Goal: Check status: Check status

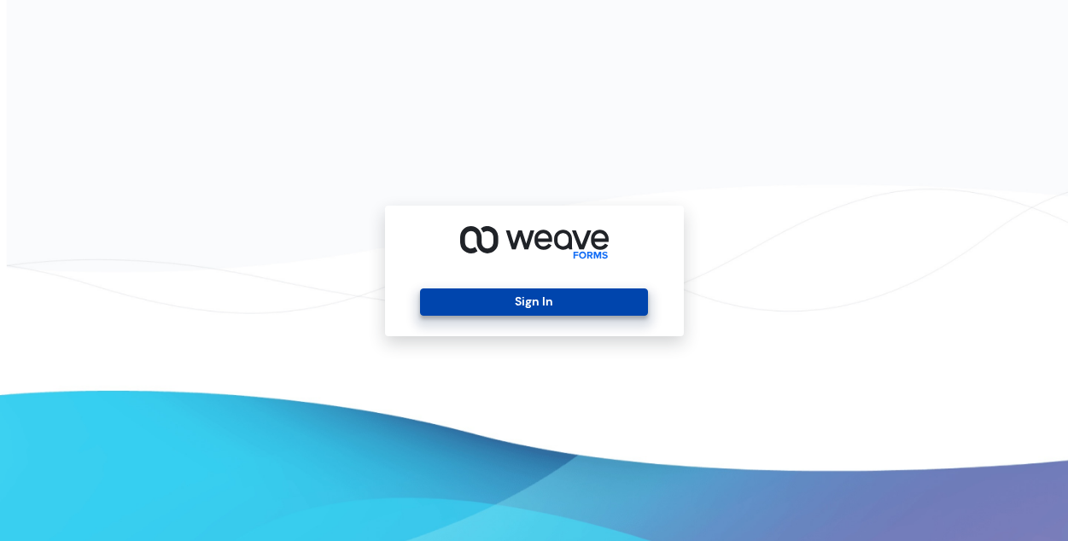
click at [577, 303] on button "Sign In" at bounding box center [534, 302] width 228 height 27
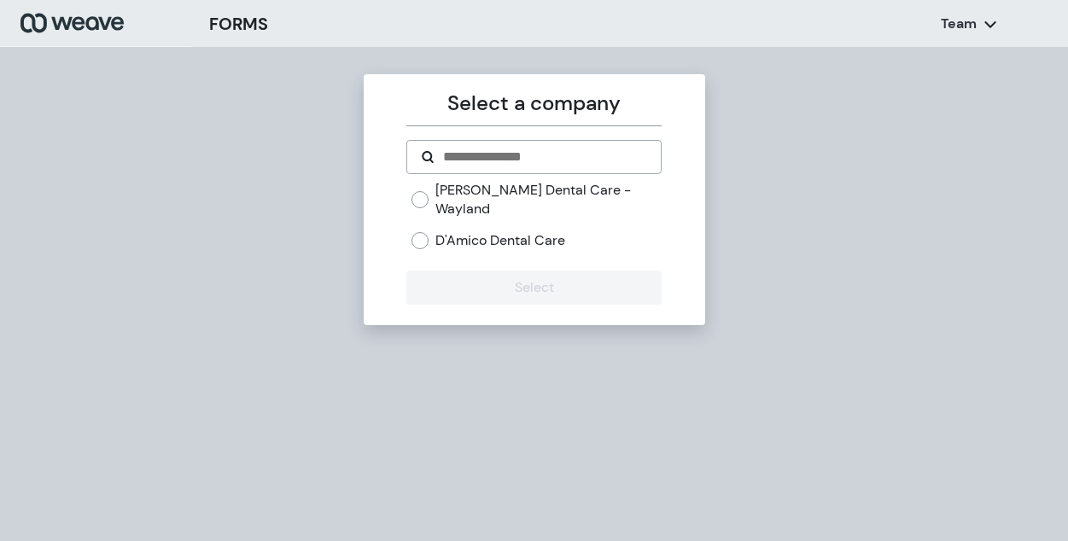
click at [479, 231] on label "D'Amico Dental Care" at bounding box center [501, 240] width 130 height 19
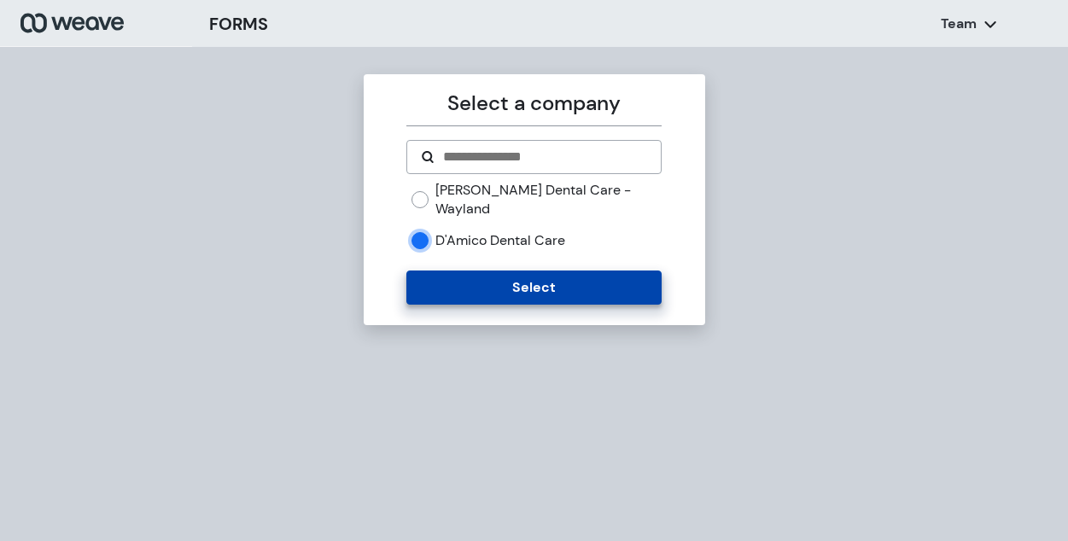
click at [485, 271] on button "Select" at bounding box center [533, 288] width 255 height 34
